Goal: Task Accomplishment & Management: Manage account settings

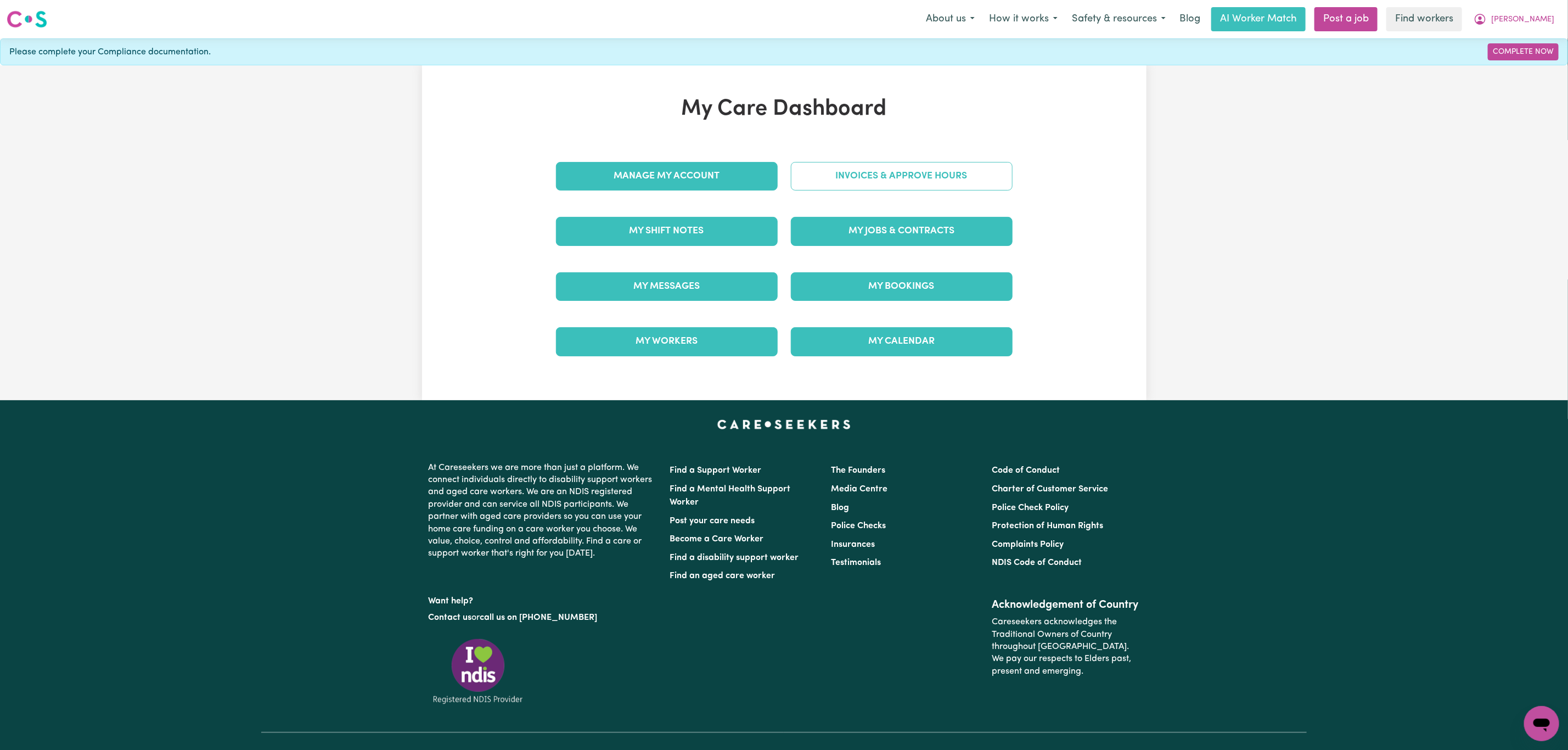
click at [855, 178] on link "Invoices & Approve Hours" at bounding box center [902, 176] width 222 height 29
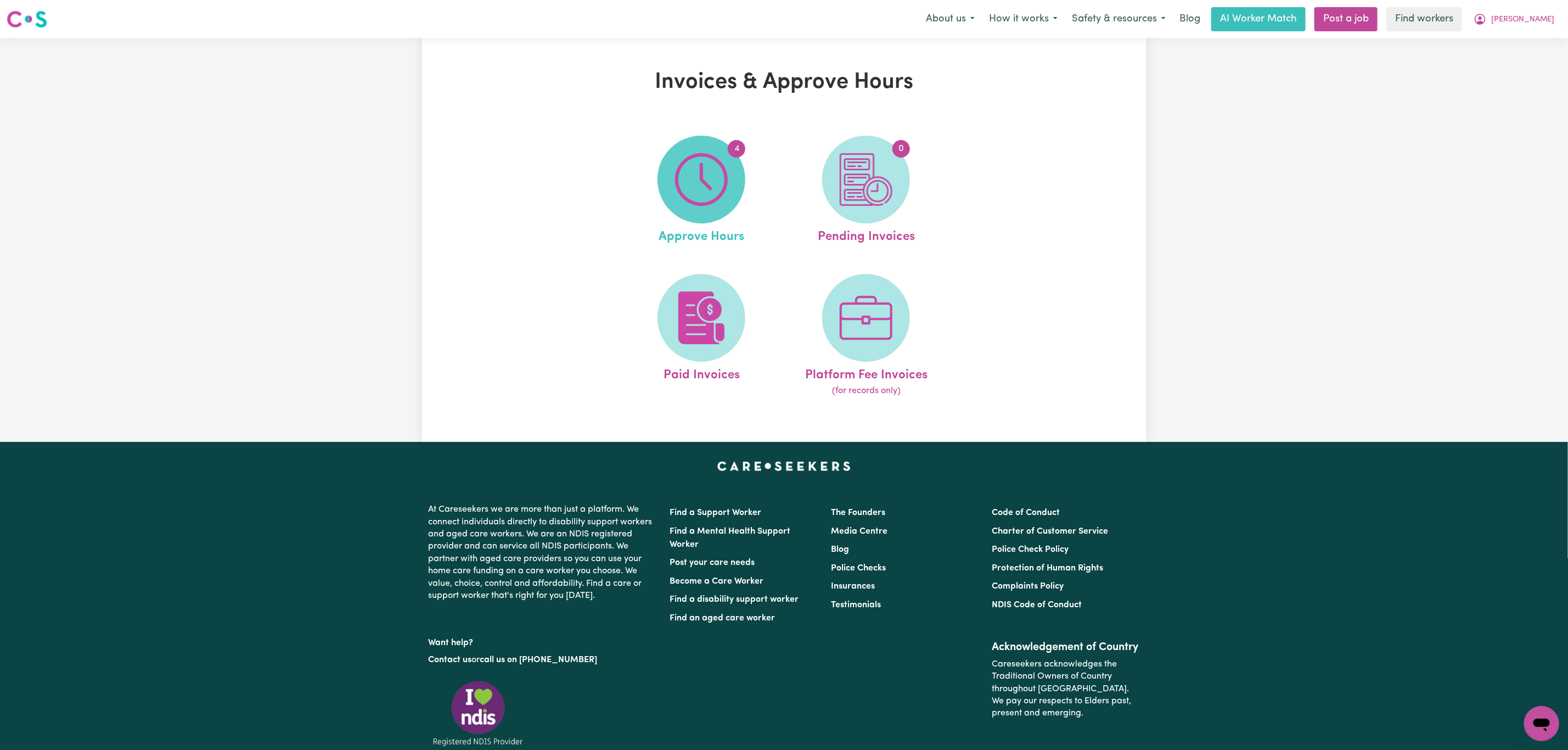
click at [701, 195] on img at bounding box center [701, 180] width 53 height 53
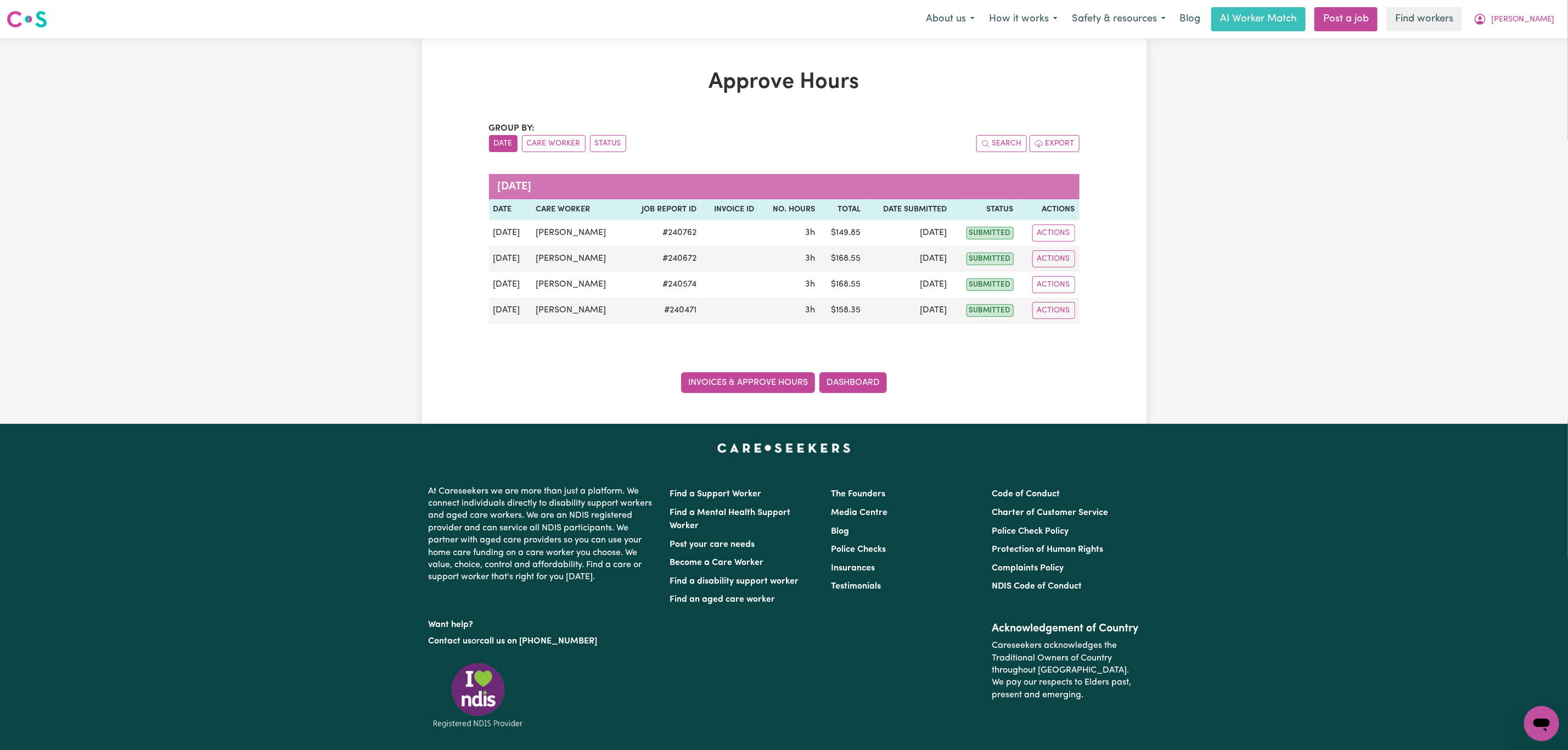
click at [739, 384] on link "Invoices & Approve Hours" at bounding box center [748, 382] width 134 height 21
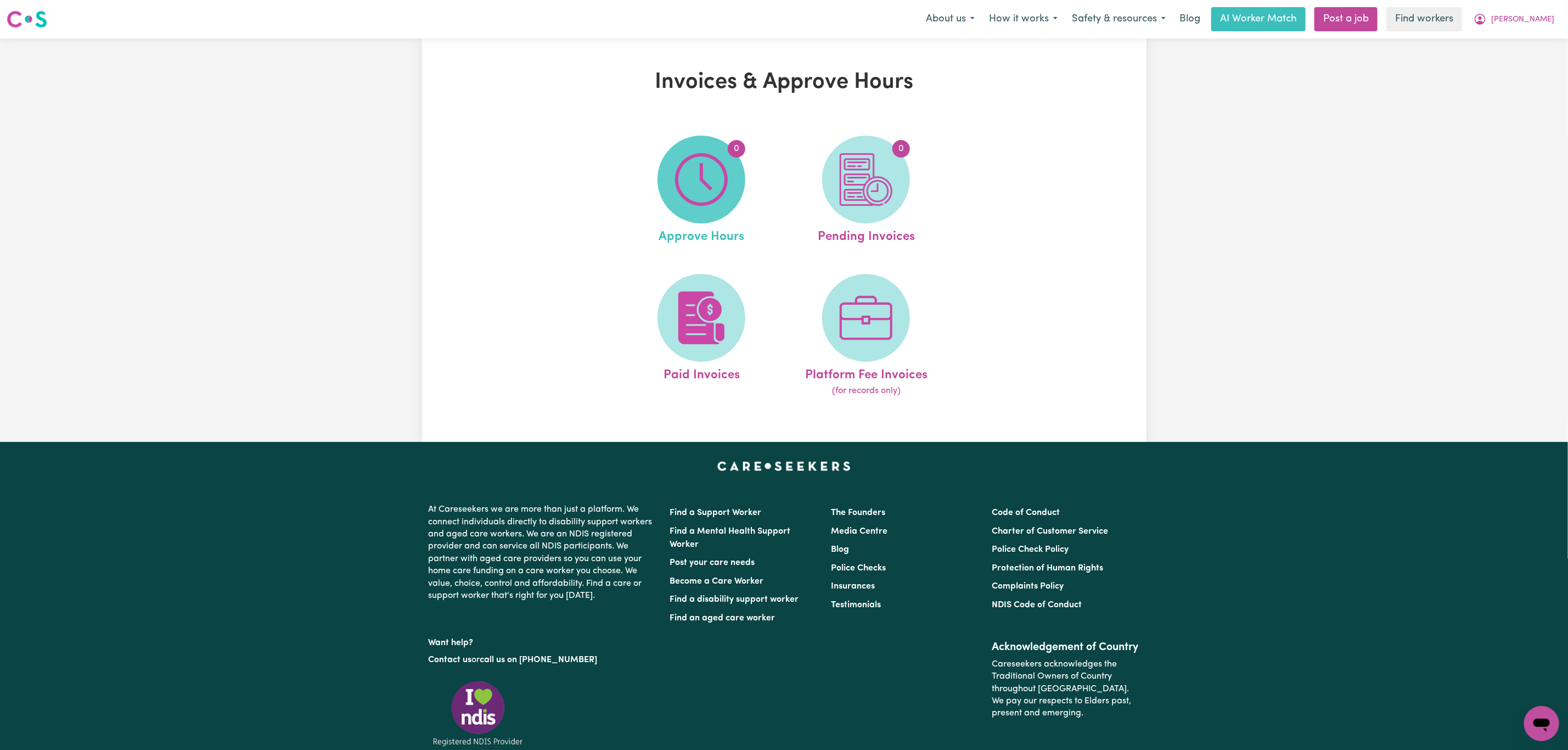
click at [675, 168] on img at bounding box center [701, 180] width 53 height 53
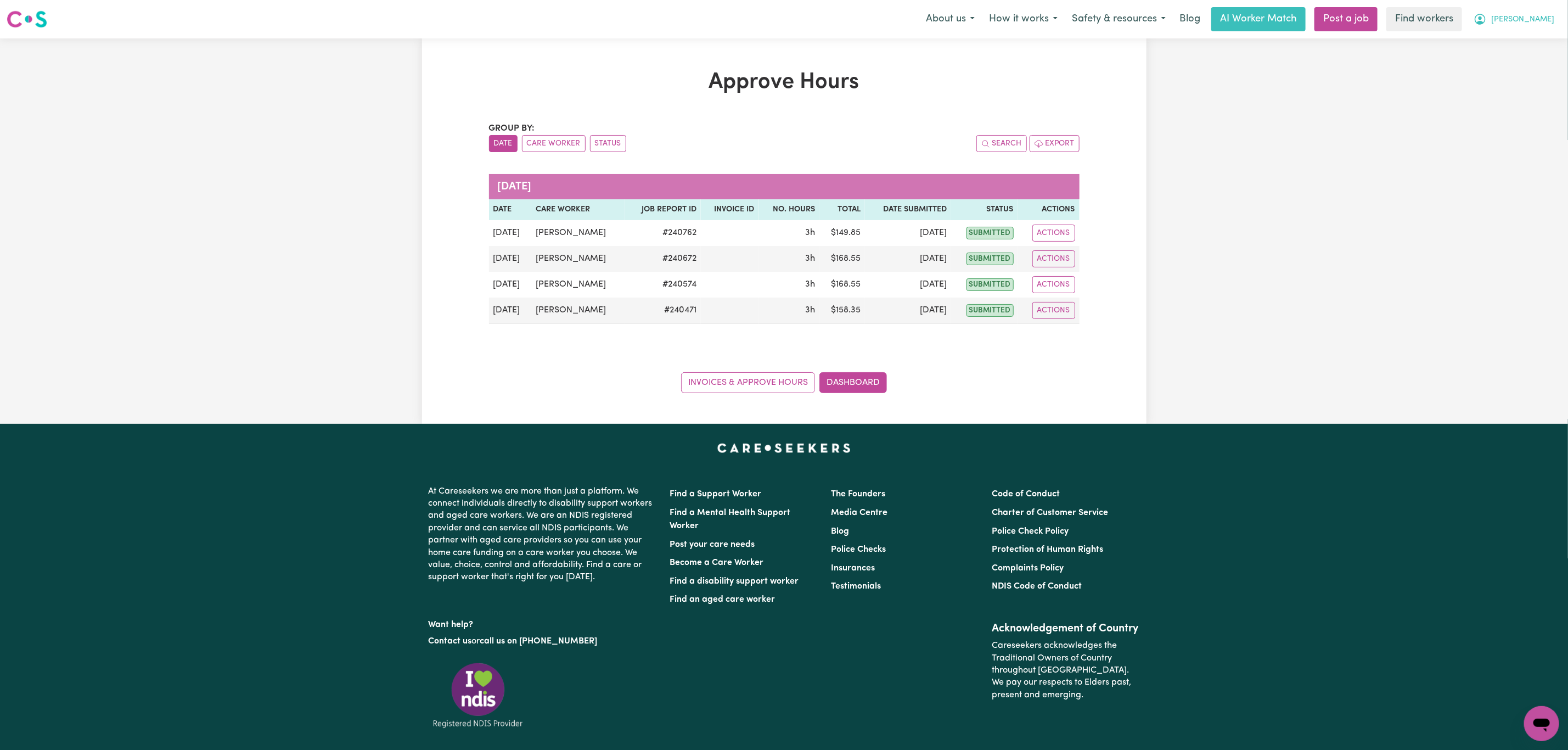
drag, startPoint x: 1520, startPoint y: 15, endPoint x: 1517, endPoint y: 30, distance: 15.3
click at [1486, 15] on icon "My Account" at bounding box center [1480, 19] width 11 height 11
click at [1515, 37] on link "My Dashboard" at bounding box center [1517, 42] width 87 height 21
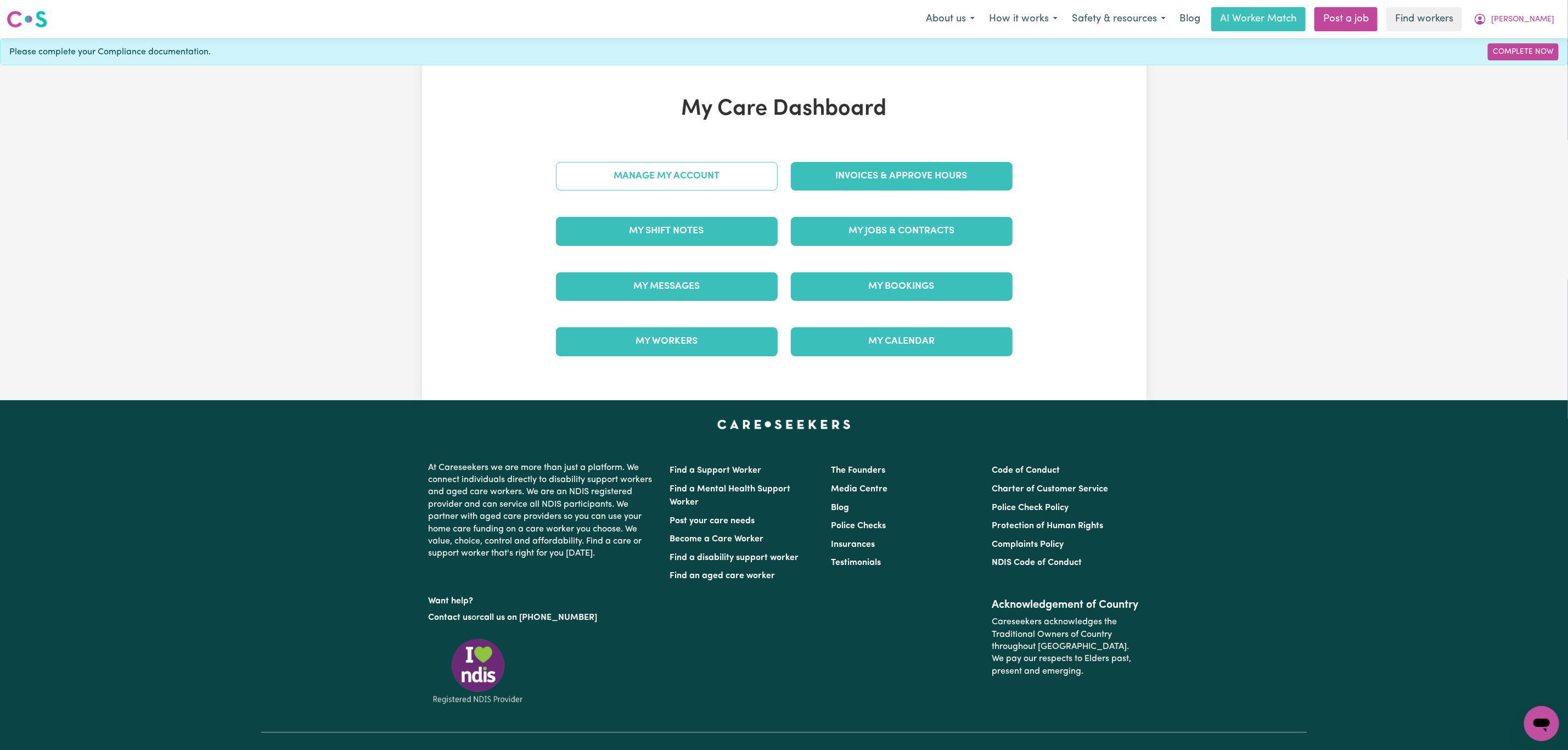
click at [699, 175] on link "Manage My Account" at bounding box center [666, 176] width 222 height 29
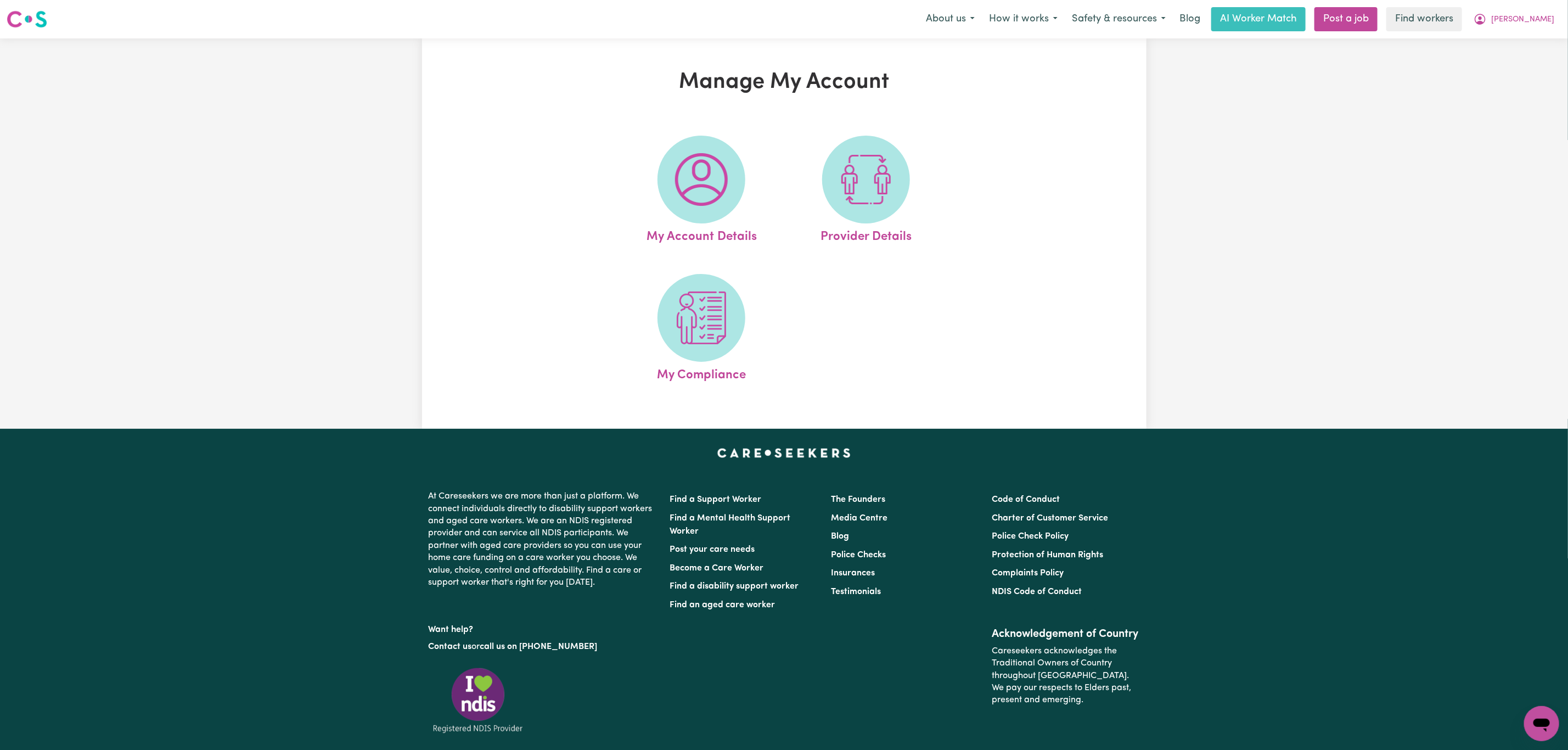
click at [709, 198] on img at bounding box center [701, 180] width 53 height 53
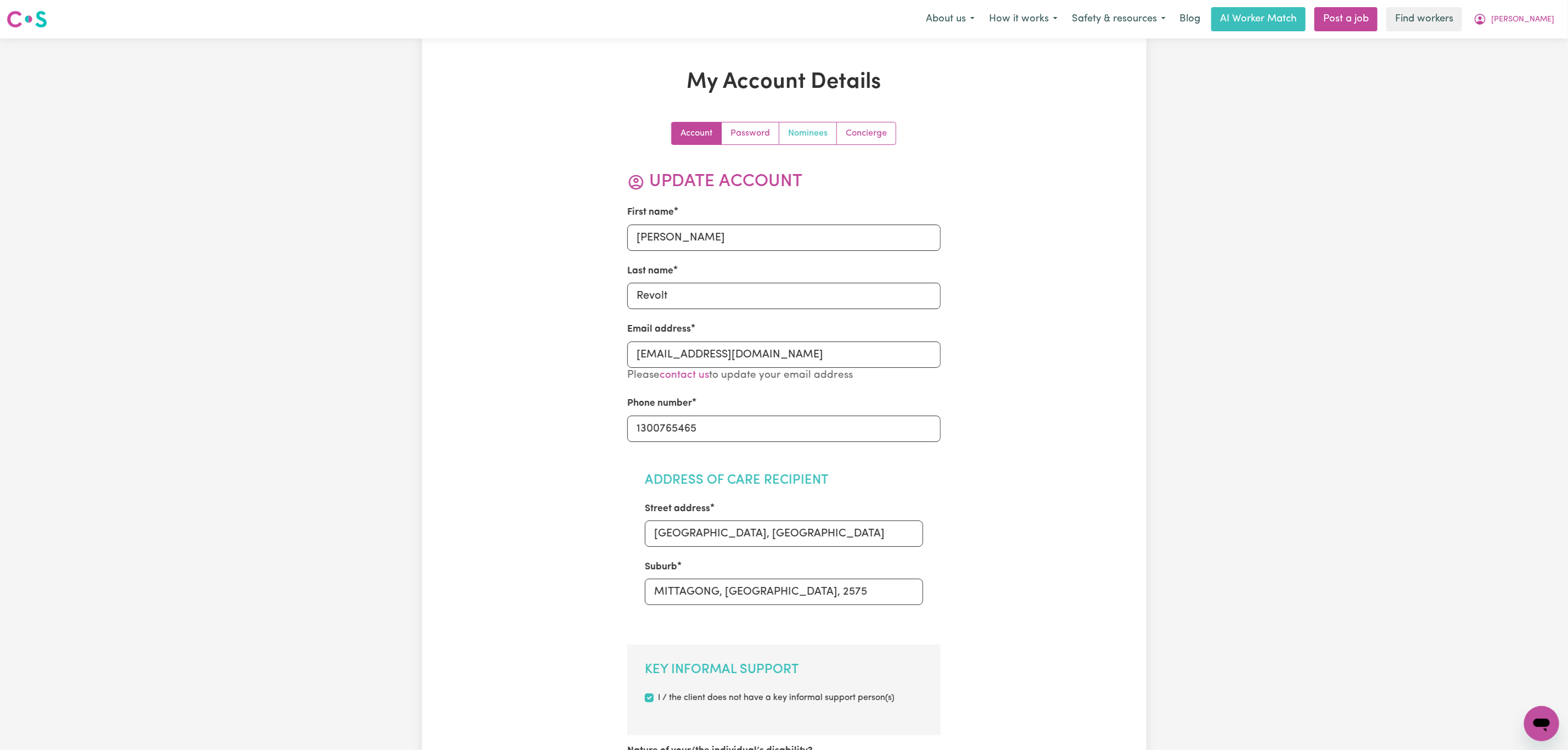
click at [826, 135] on link "Nominees" at bounding box center [808, 133] width 58 height 22
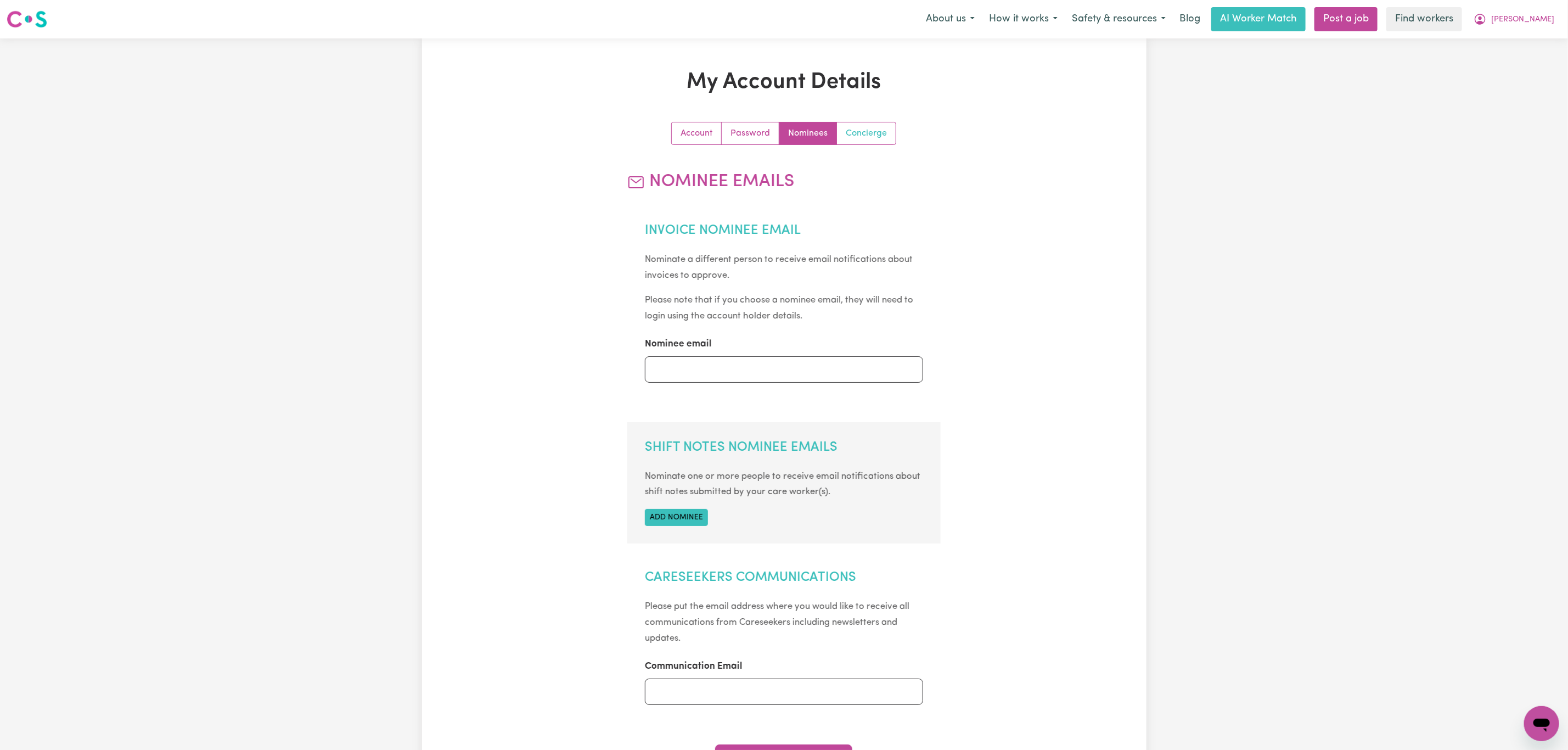
click at [870, 130] on link "Concierge" at bounding box center [866, 133] width 59 height 22
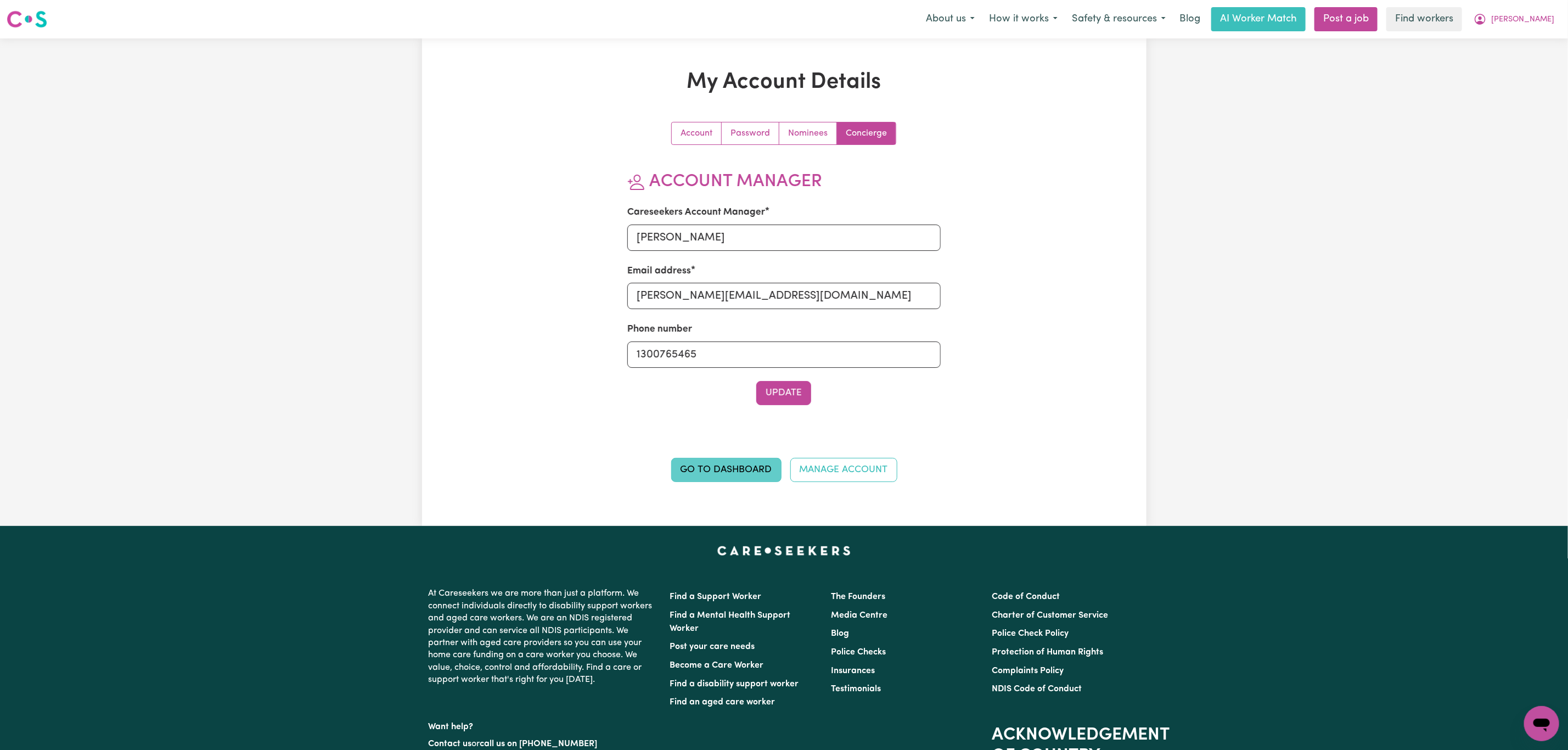
click at [743, 473] on link "Go to Dashboard" at bounding box center [727, 469] width 111 height 24
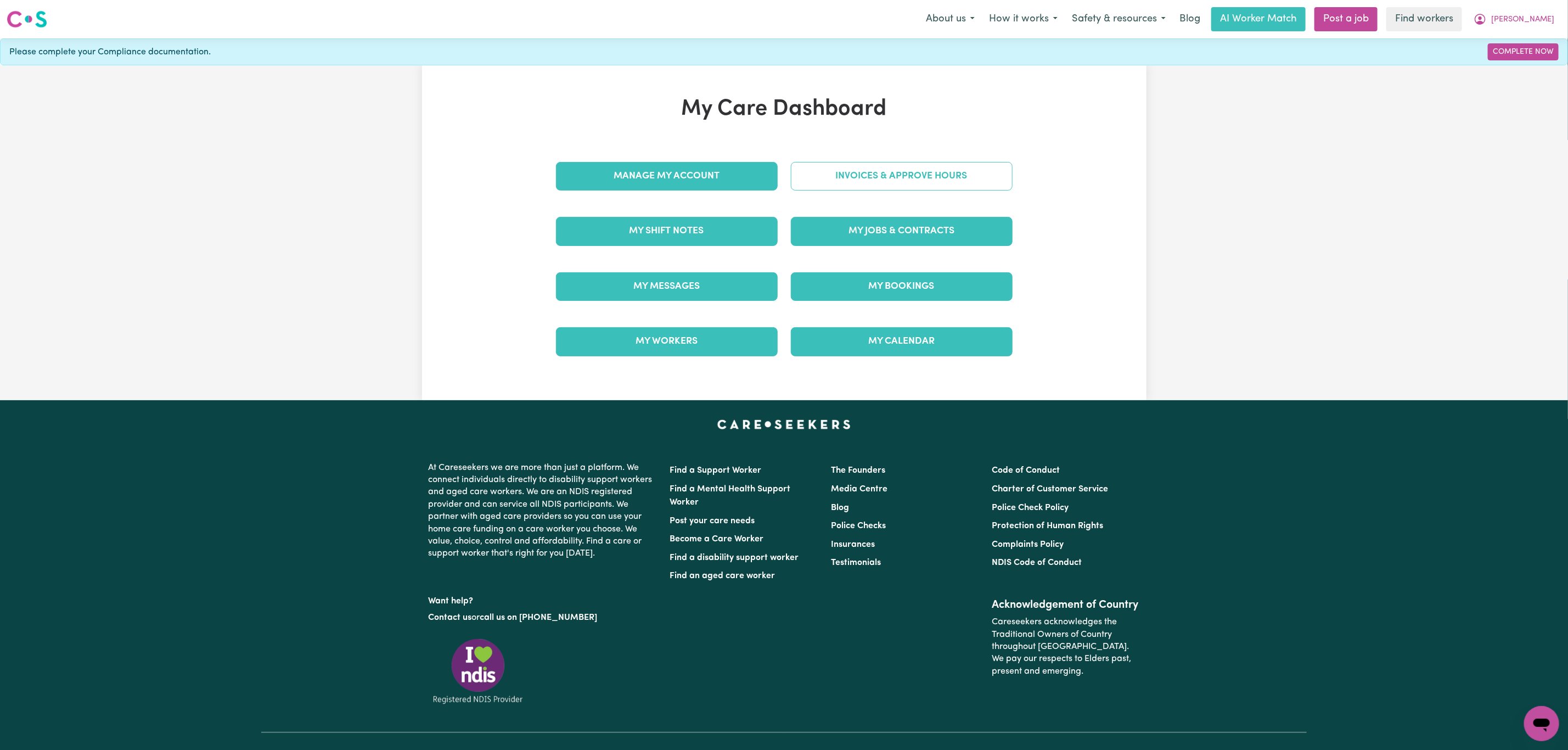
click at [865, 173] on link "Invoices & Approve Hours" at bounding box center [902, 176] width 222 height 29
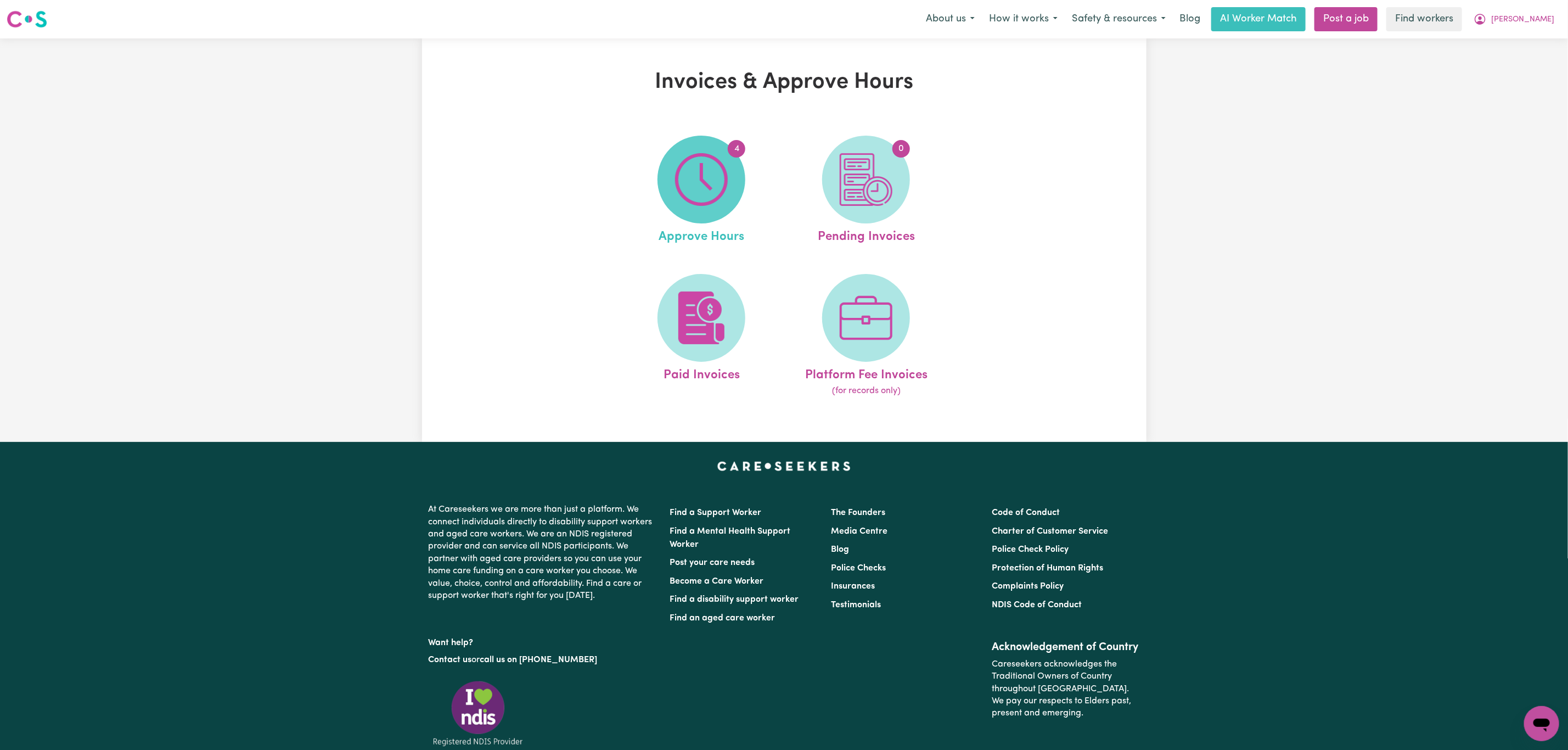
click at [709, 175] on img at bounding box center [701, 180] width 53 height 53
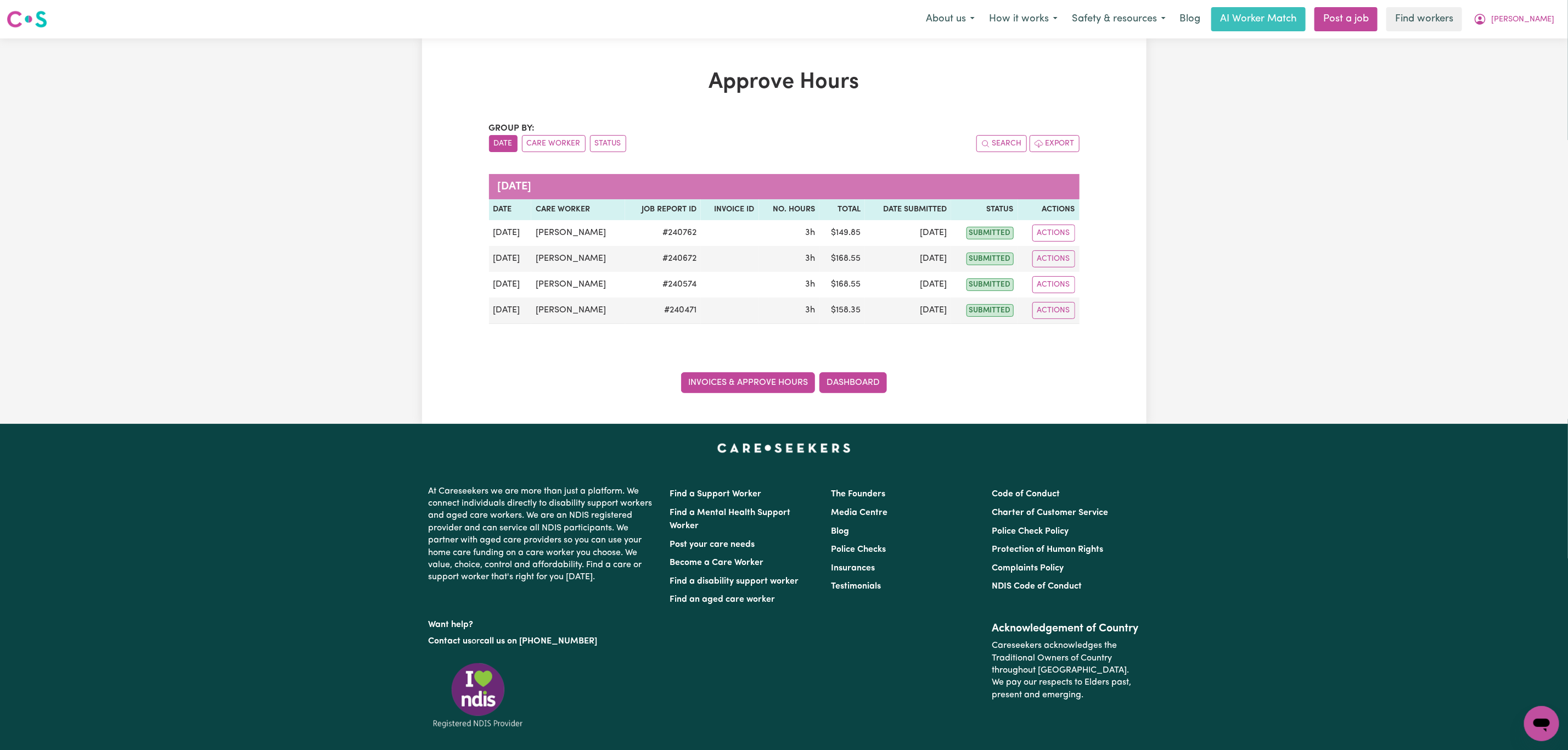
click at [735, 384] on link "Invoices & Approve Hours" at bounding box center [748, 382] width 134 height 21
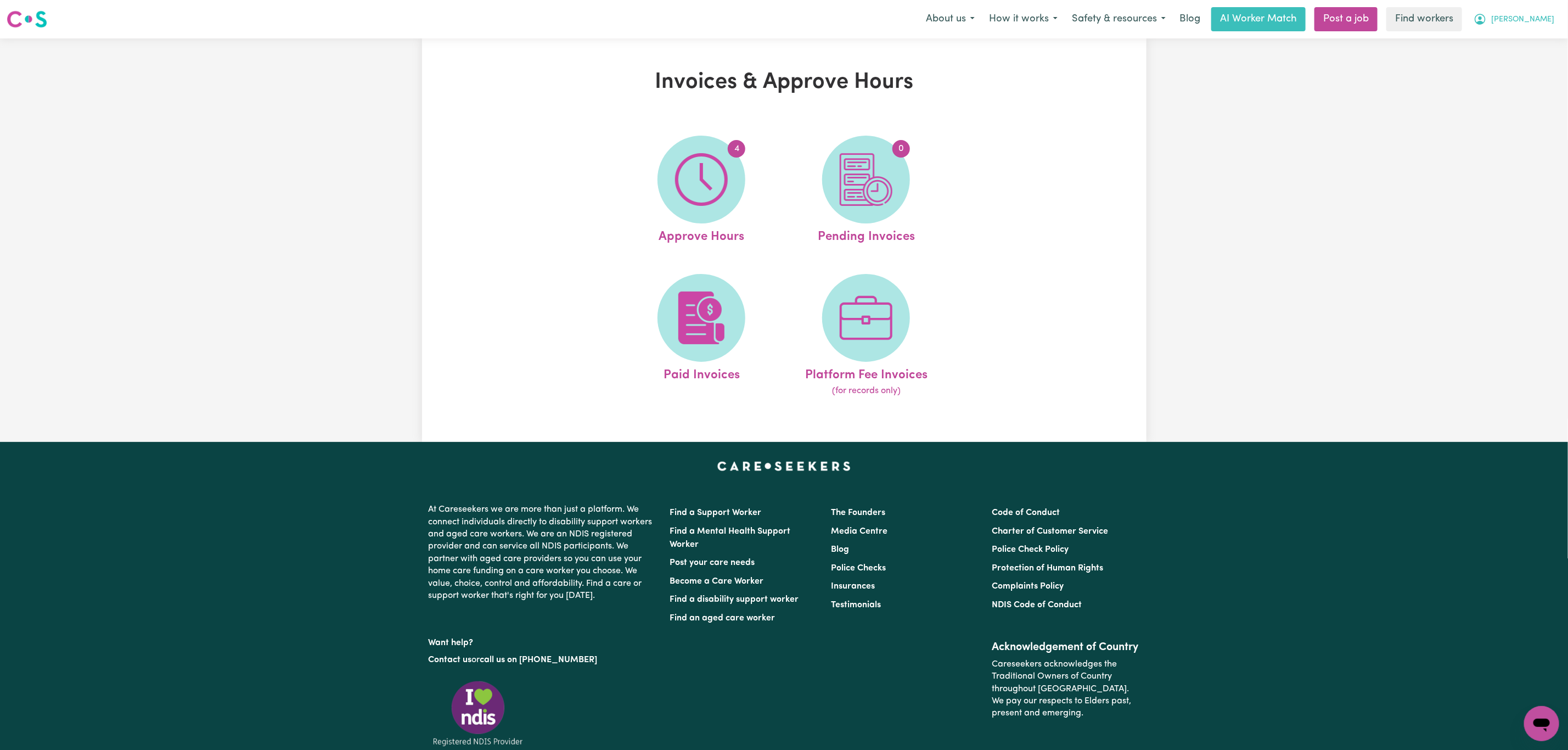
click at [1545, 18] on span "[PERSON_NAME]" at bounding box center [1523, 20] width 64 height 12
click at [1527, 40] on link "My Dashboard" at bounding box center [1517, 42] width 87 height 21
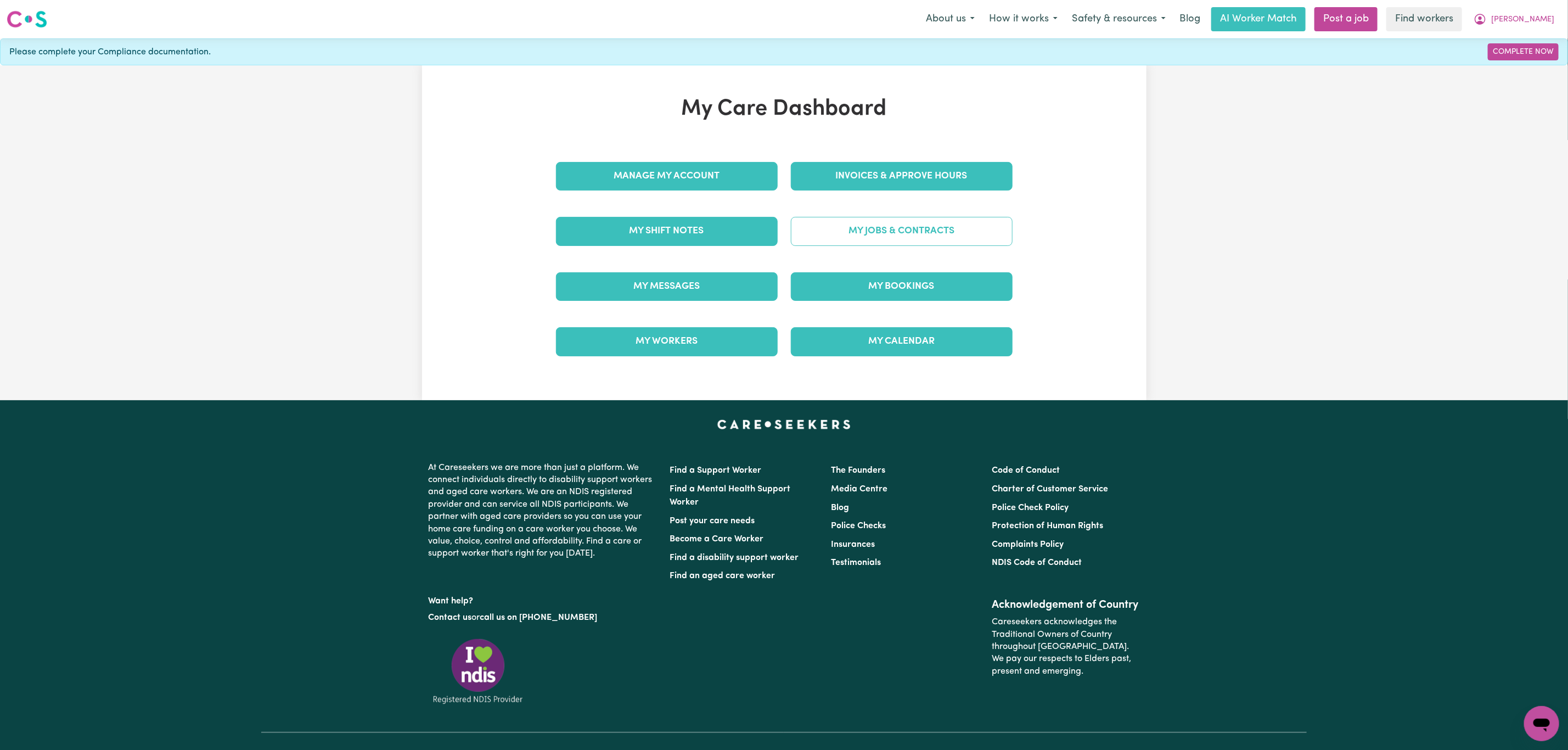
click at [863, 233] on link "My Jobs & Contracts" at bounding box center [902, 231] width 222 height 29
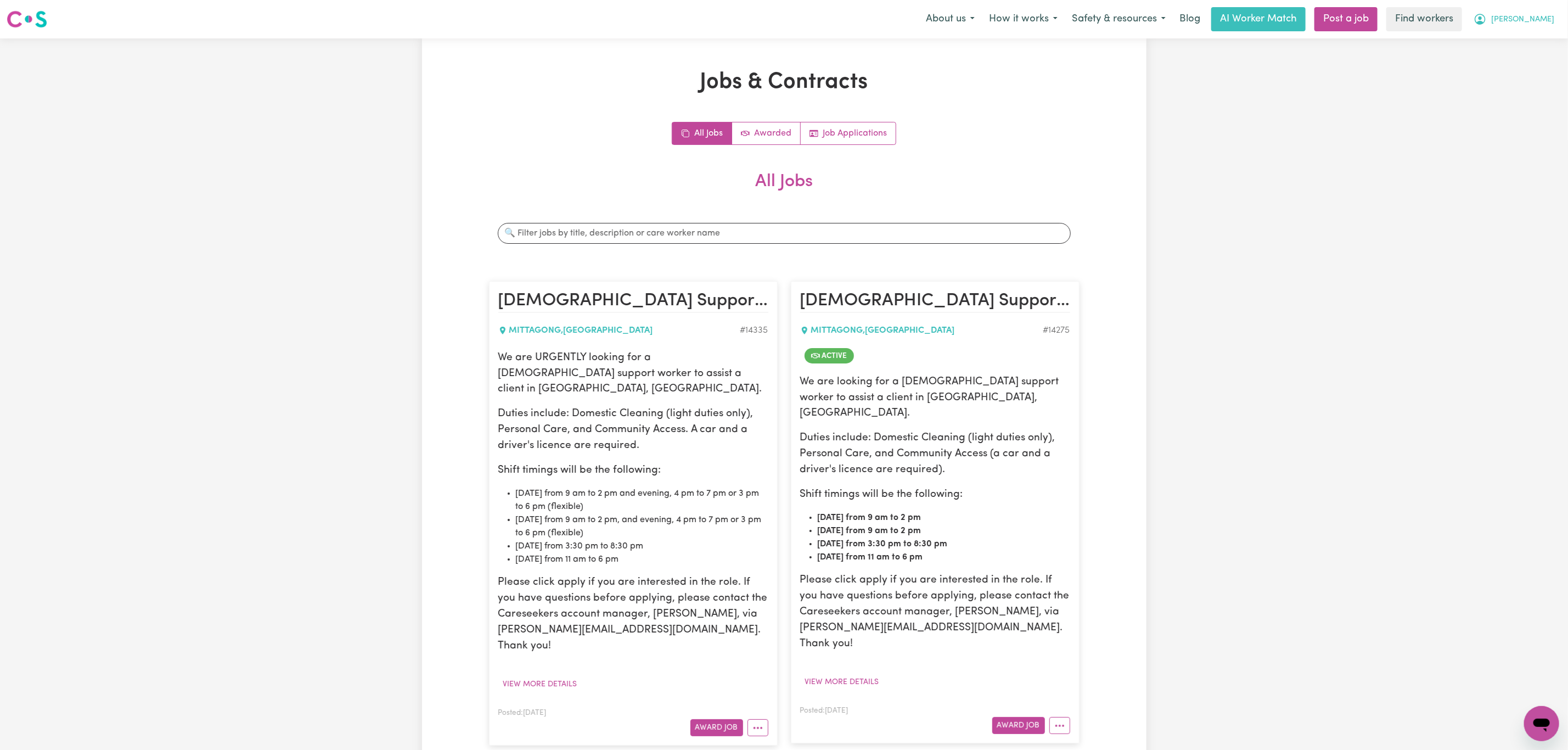
click at [1538, 24] on span "[PERSON_NAME]" at bounding box center [1523, 20] width 64 height 12
click at [1525, 44] on link "My Dashboard" at bounding box center [1517, 42] width 87 height 21
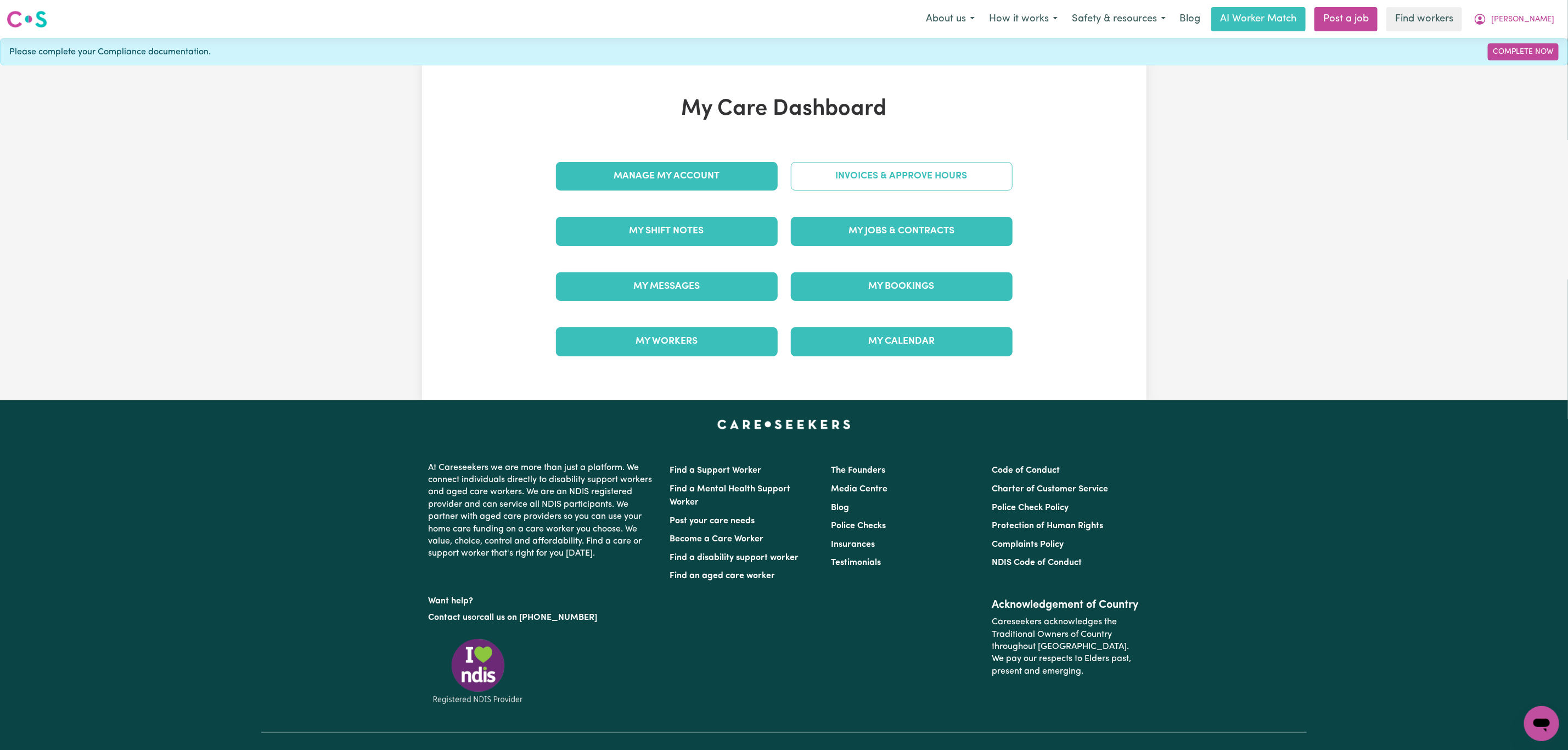
click at [955, 180] on link "Invoices & Approve Hours" at bounding box center [902, 176] width 222 height 29
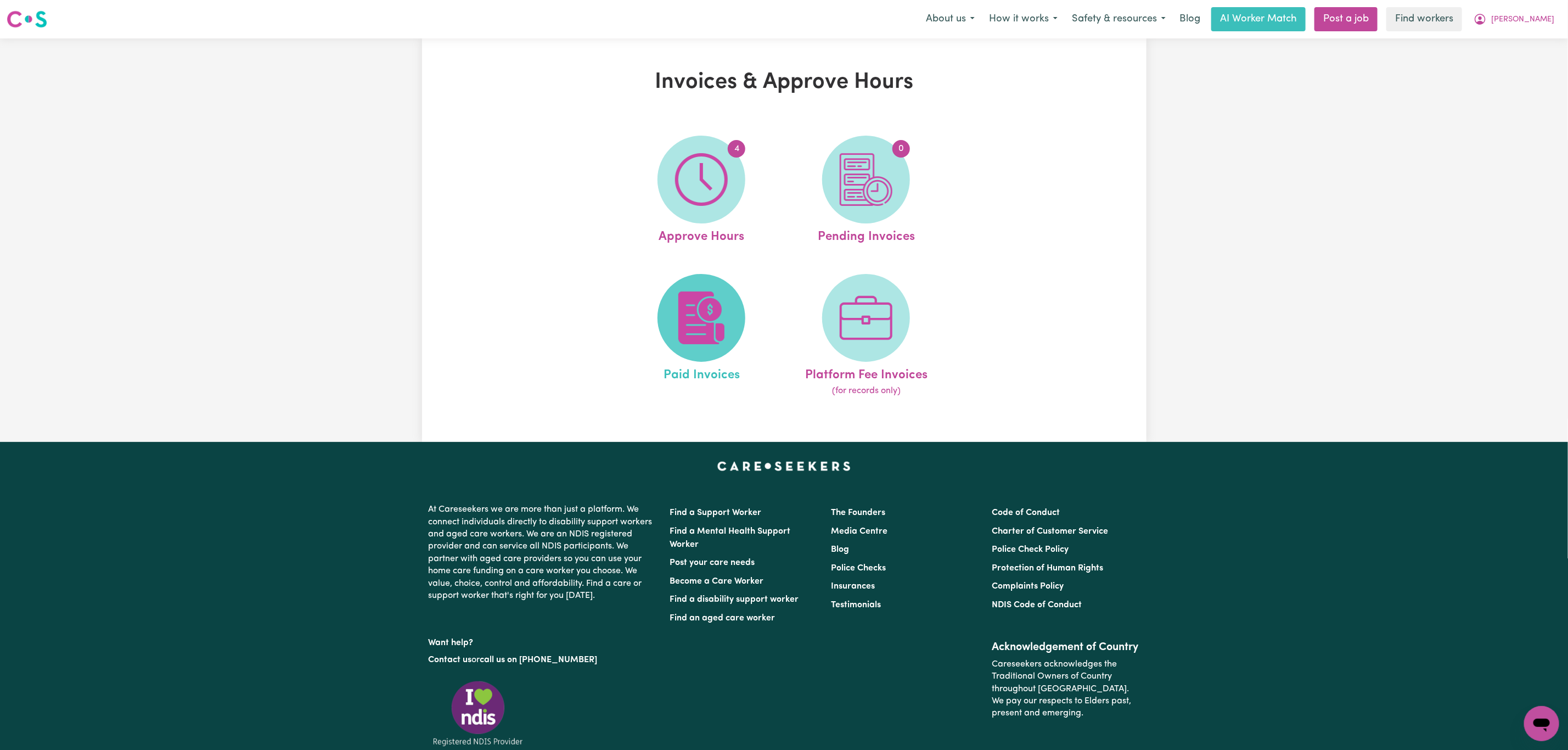
click at [718, 310] on img at bounding box center [701, 318] width 53 height 53
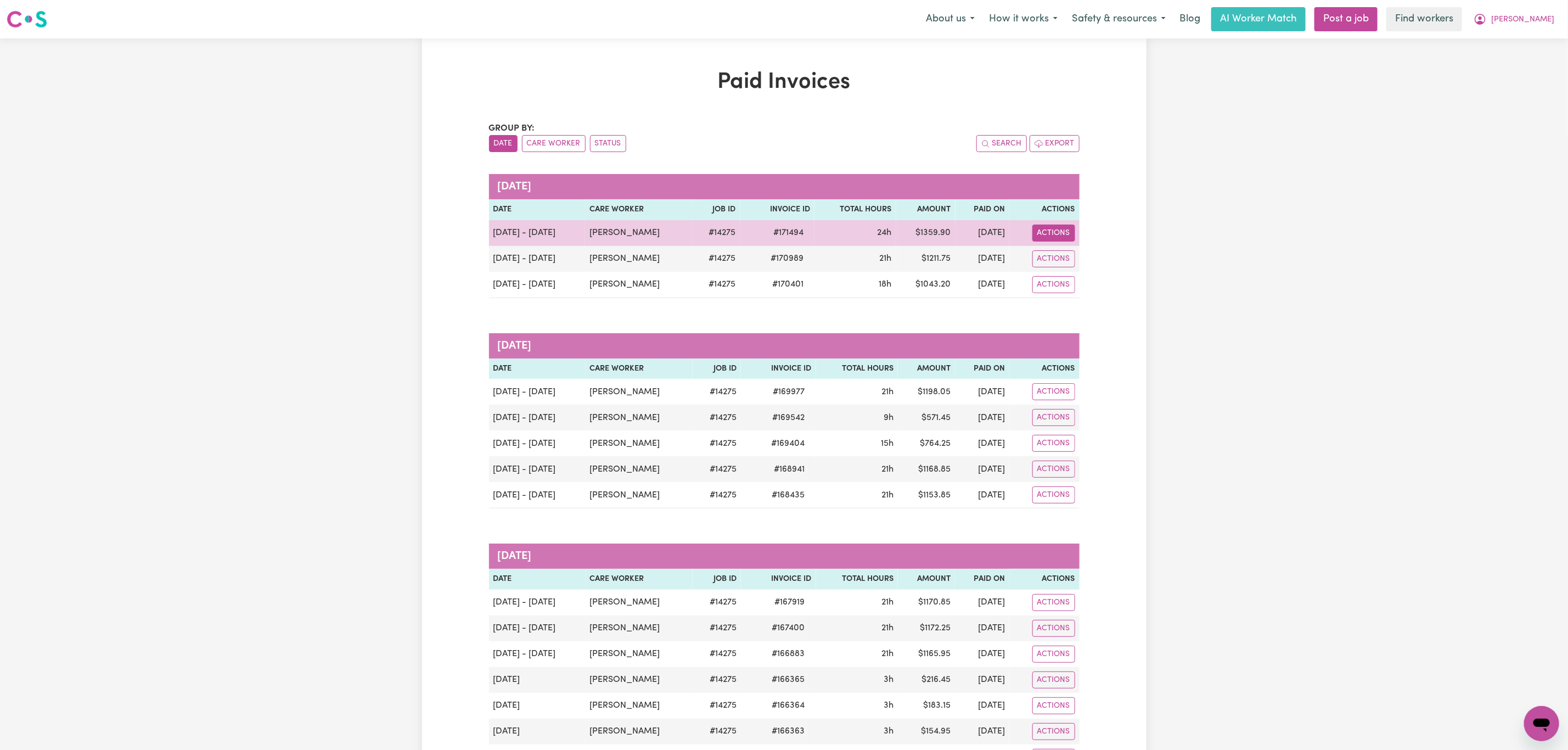
click at [1044, 232] on button "Actions" at bounding box center [1054, 233] width 43 height 17
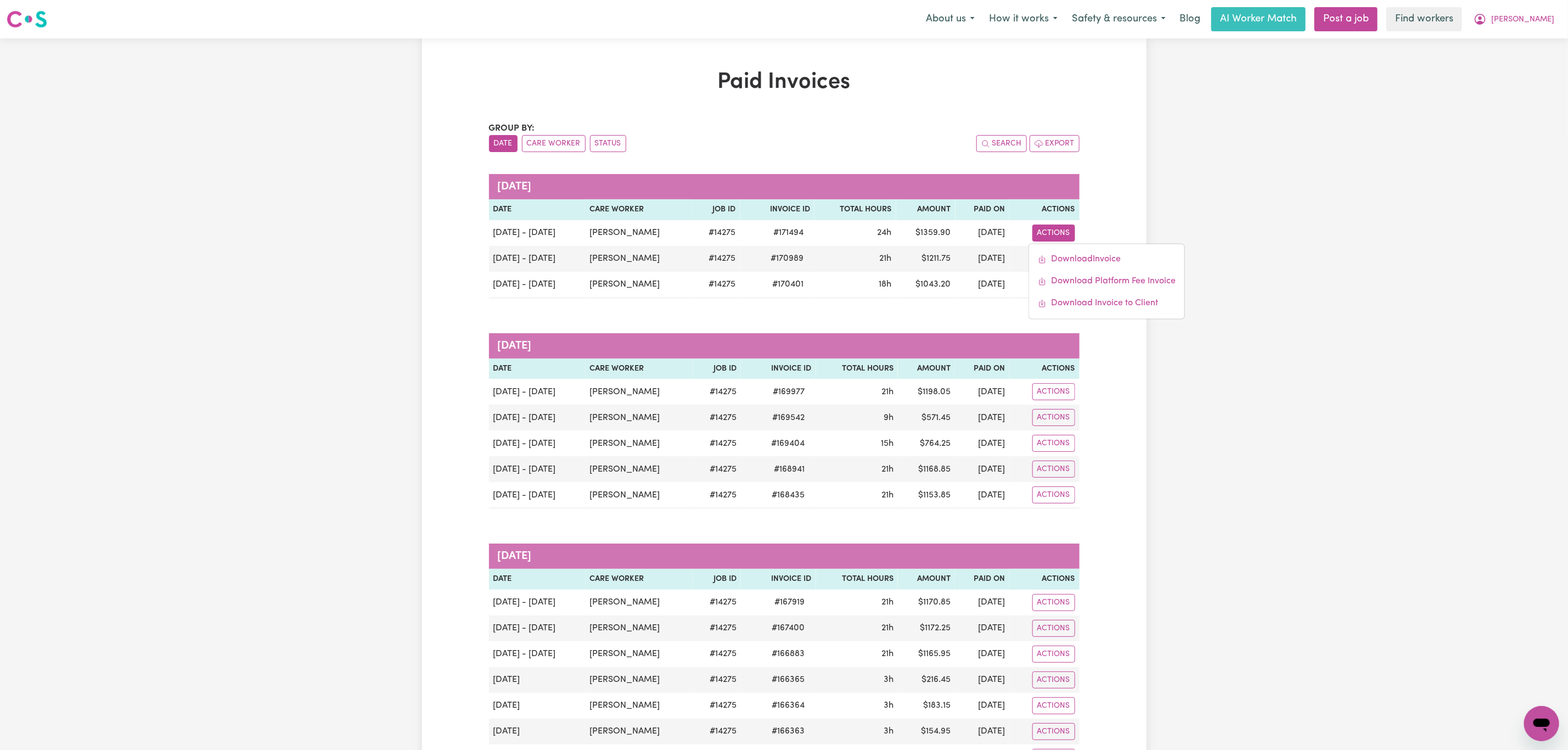
click at [1095, 216] on div "Paid Invoices Group by: Date Care Worker Status Search Export [DATE] Date Care …" at bounding box center [784, 728] width 724 height 1317
click at [1487, 21] on icon "My Account" at bounding box center [1481, 19] width 13 height 13
click at [1520, 41] on link "My Dashboard" at bounding box center [1517, 42] width 87 height 21
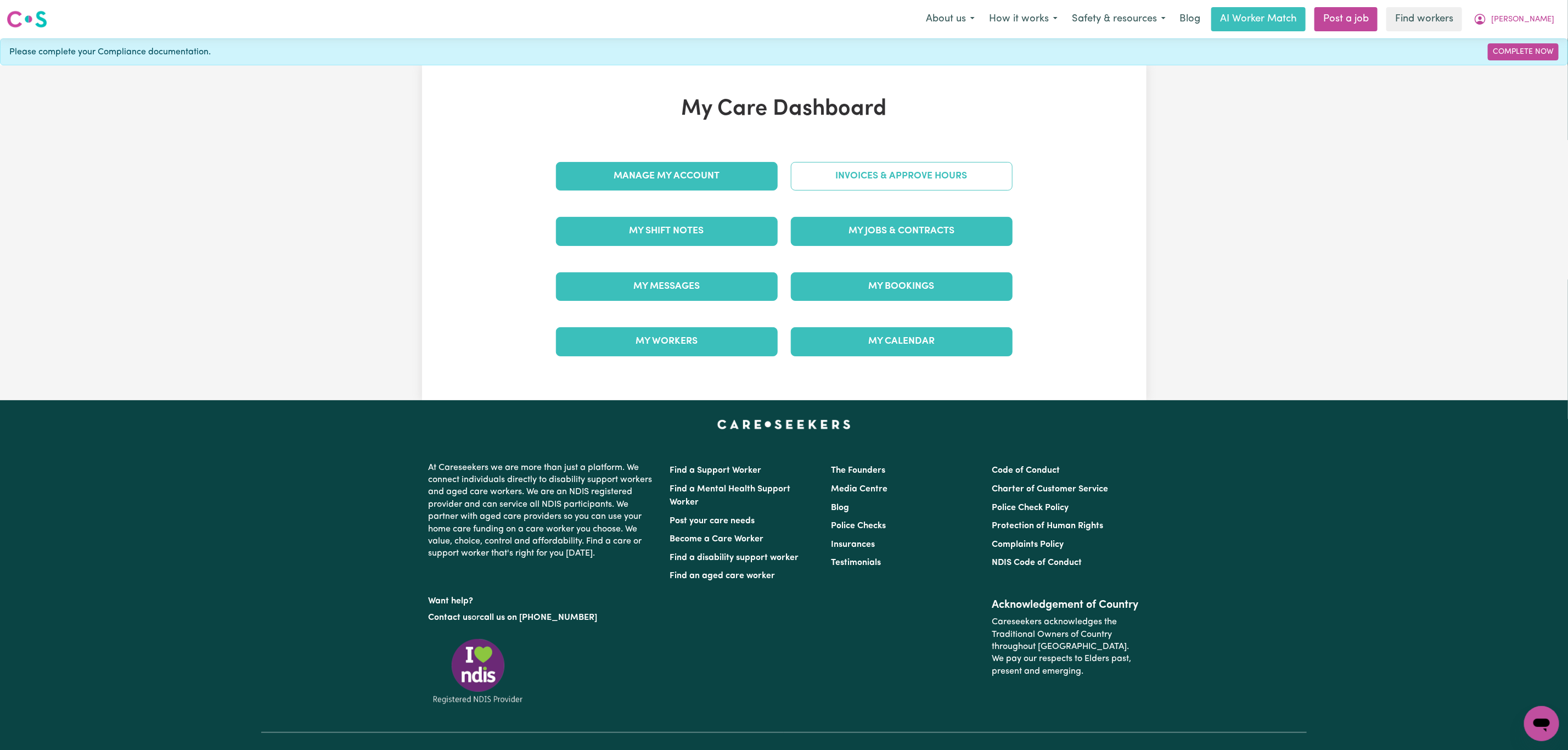
click at [901, 185] on link "Invoices & Approve Hours" at bounding box center [902, 176] width 222 height 29
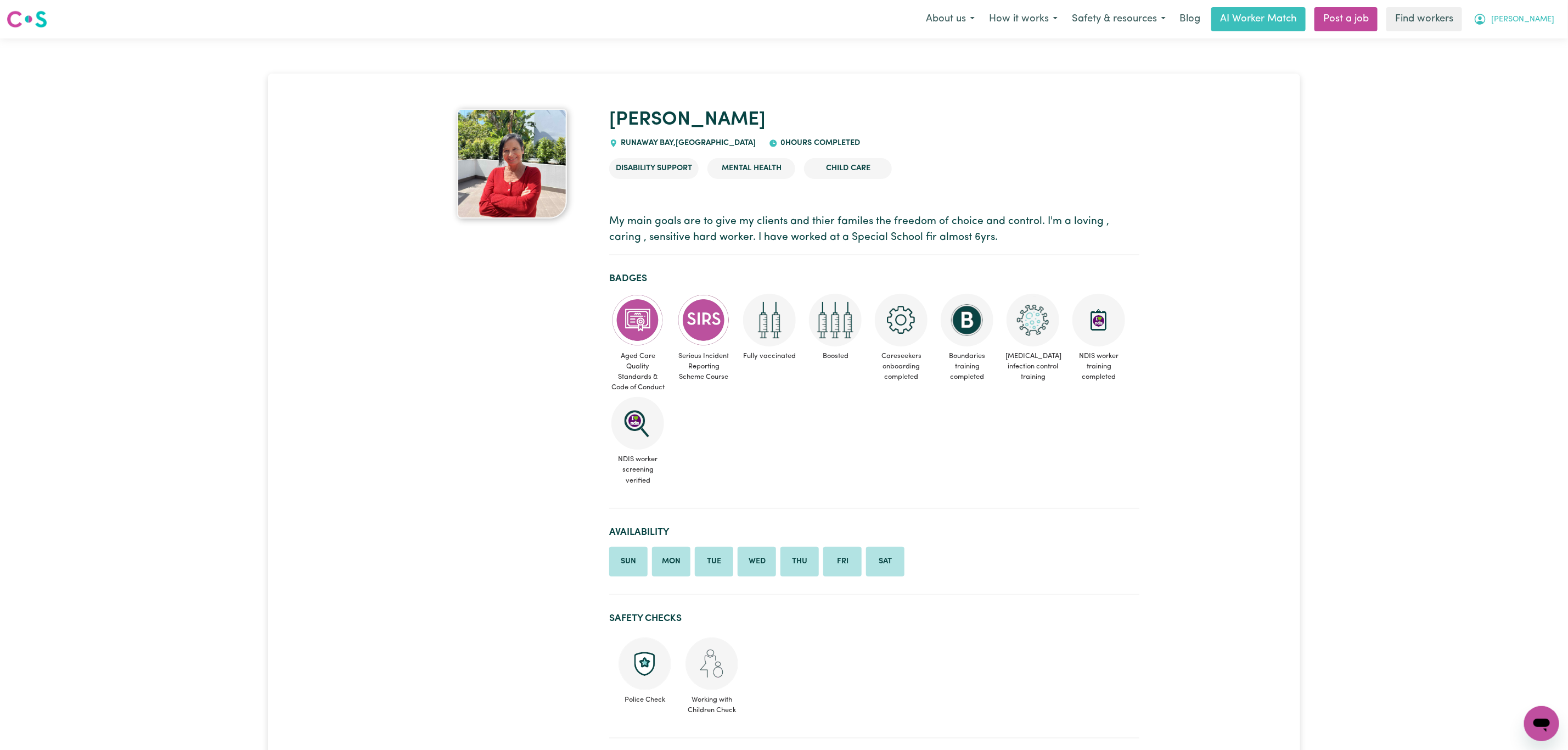
click at [1537, 28] on button "[PERSON_NAME]" at bounding box center [1514, 19] width 95 height 23
click at [1535, 73] on link "Logout" at bounding box center [1517, 63] width 87 height 21
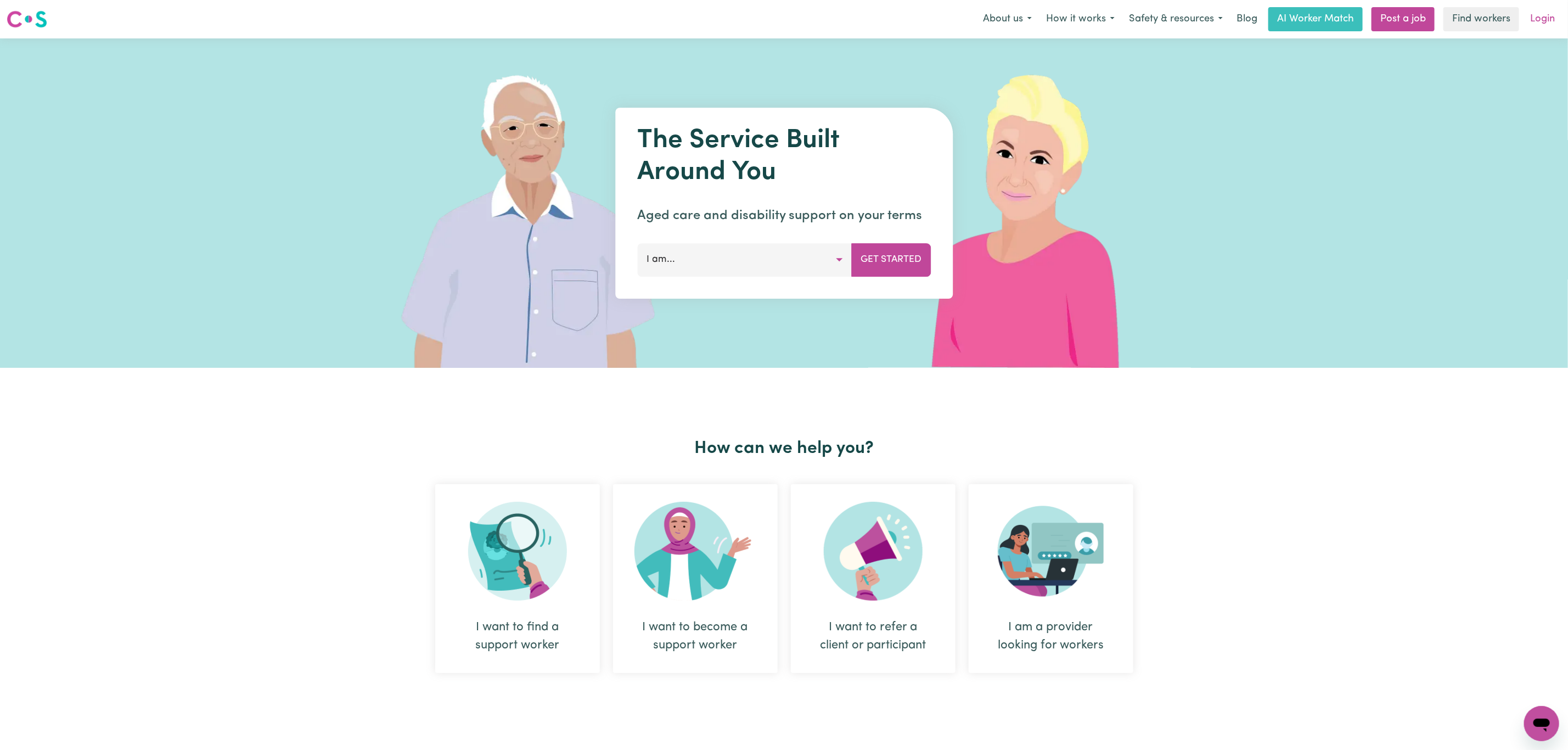
click at [1540, 9] on link "Login" at bounding box center [1542, 19] width 38 height 24
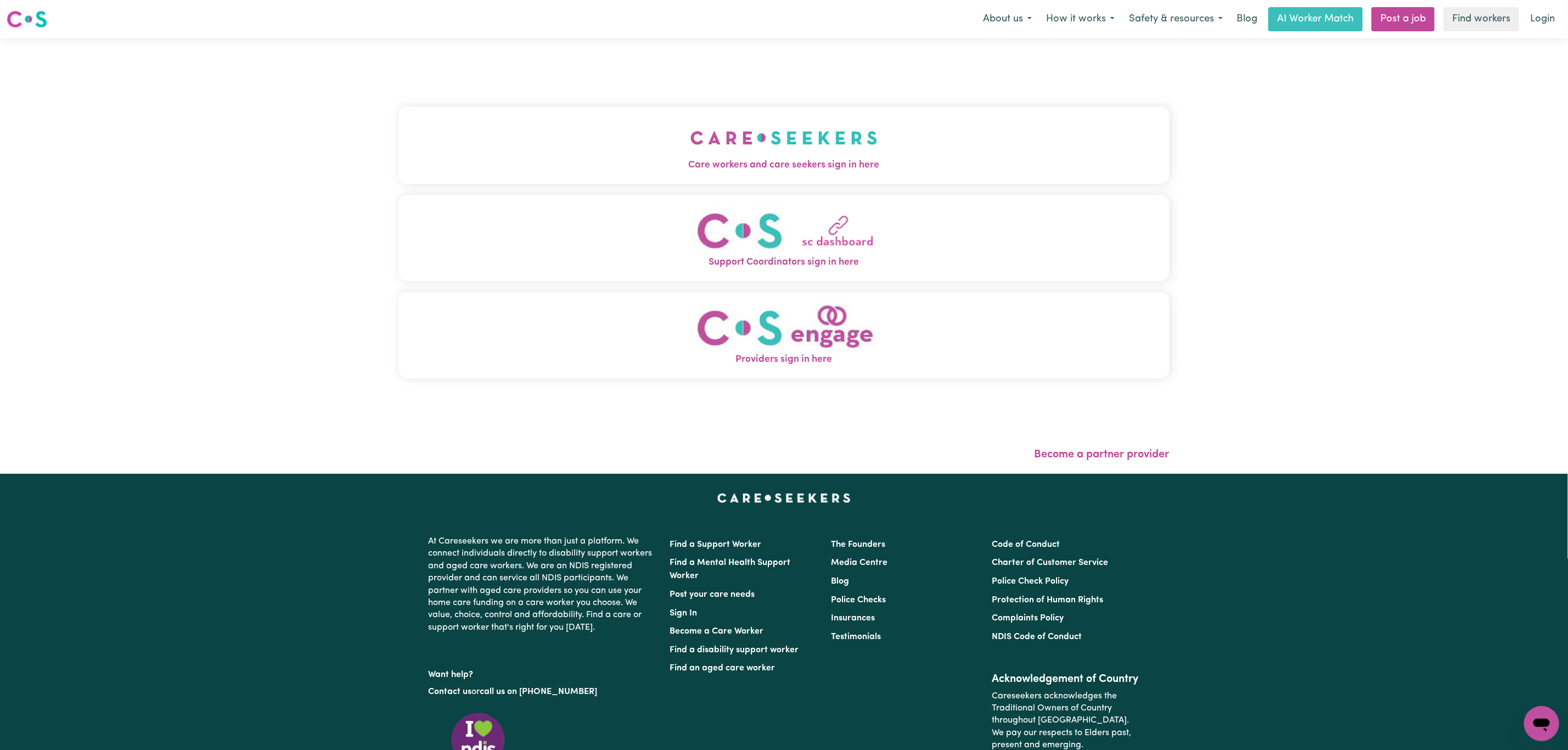
click at [770, 129] on img "Care workers and care seekers sign in here" at bounding box center [784, 137] width 187 height 40
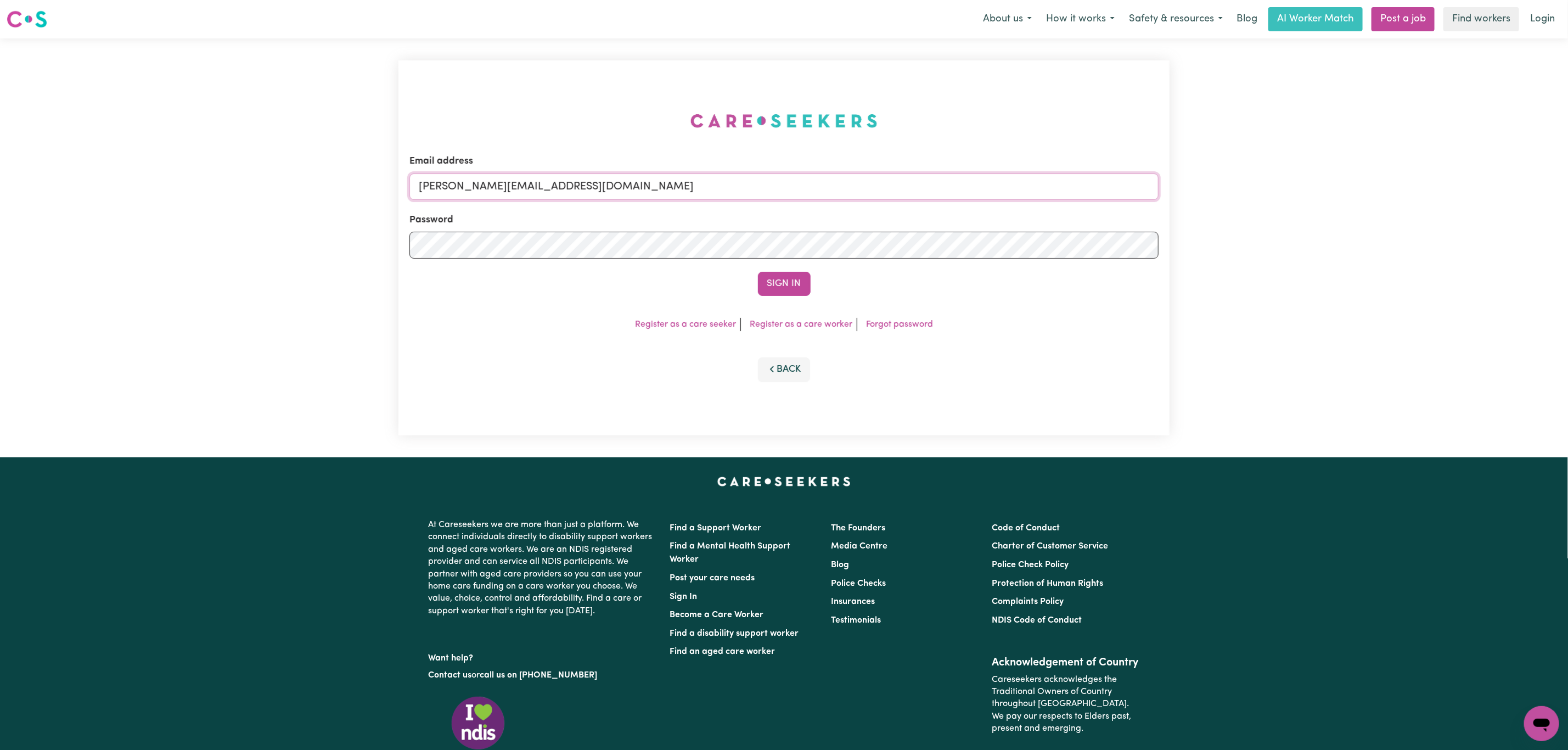
click at [552, 186] on input "mikayla+engage@careseekers.com.au" at bounding box center [784, 186] width 749 height 26
drag, startPoint x: 475, startPoint y: 186, endPoint x: 891, endPoint y: 203, distance: 416.3
click at [891, 203] on form "Email address superuser~mikayla@careseekers.com.au Password Sign In" at bounding box center [784, 225] width 749 height 142
drag, startPoint x: 479, startPoint y: 183, endPoint x: 510, endPoint y: 198, distance: 34.4
click at [488, 191] on input "superuser~ cassiefarrow553@gmail.com" at bounding box center [784, 186] width 749 height 26
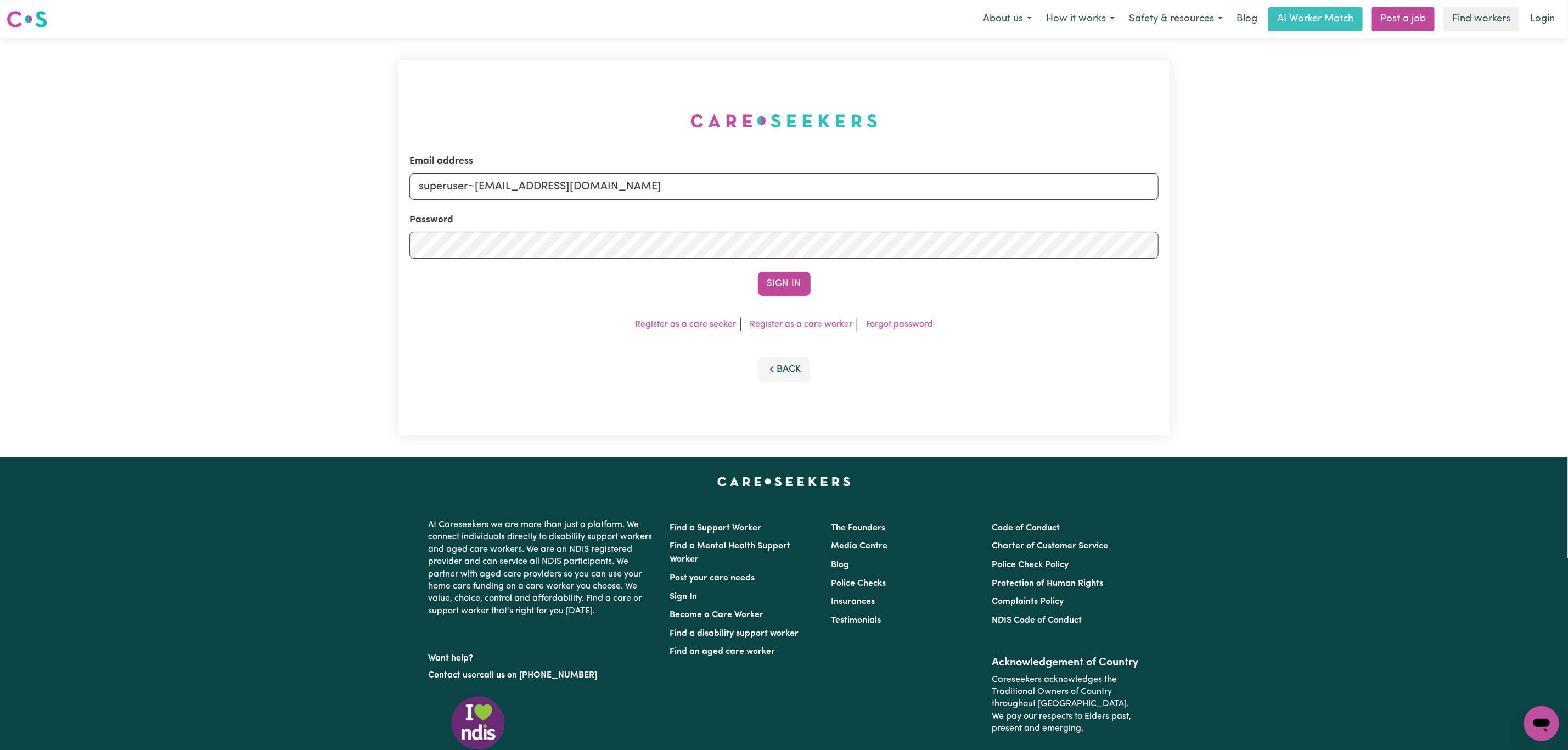
type input "superuser~cassiefarrow553@gmail.com"
click at [758, 271] on button "Sign In" at bounding box center [784, 283] width 53 height 24
